Goal: Find contact information: Find contact information

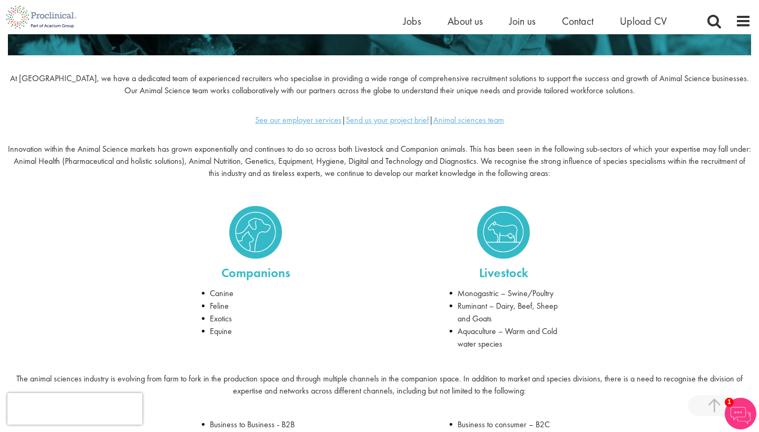
scroll to position [283, 0]
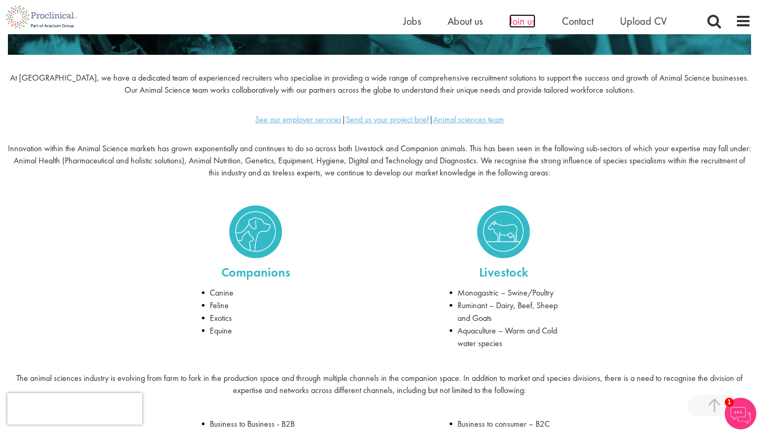
click at [518, 25] on span "Join us" at bounding box center [522, 21] width 26 height 14
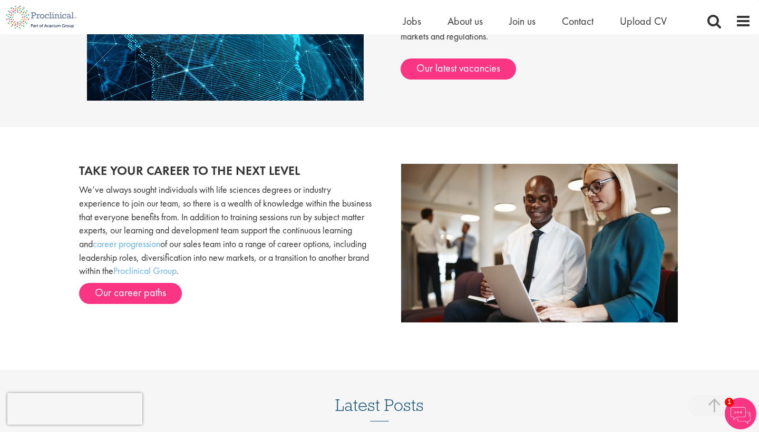
scroll to position [983, 0]
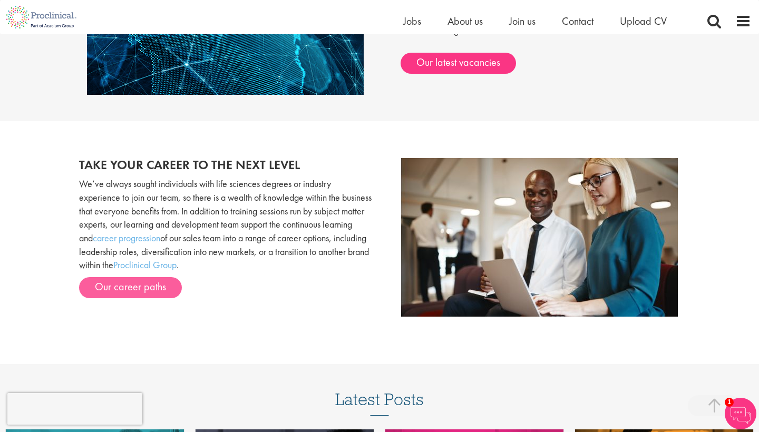
click at [153, 277] on link "Our career paths" at bounding box center [130, 287] width 103 height 21
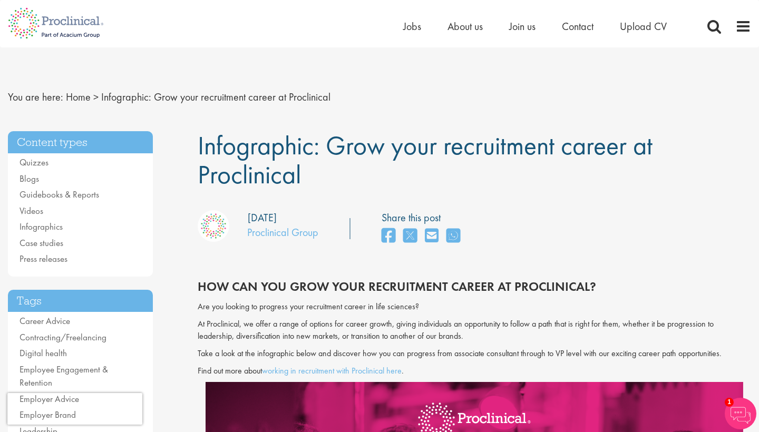
scroll to position [1, 0]
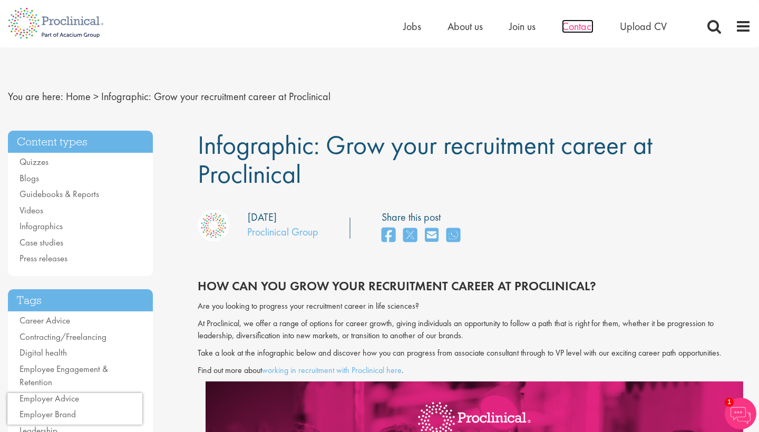
click at [570, 28] on span "Contact" at bounding box center [578, 26] width 32 height 14
